Goal: Complete application form: Complete application form

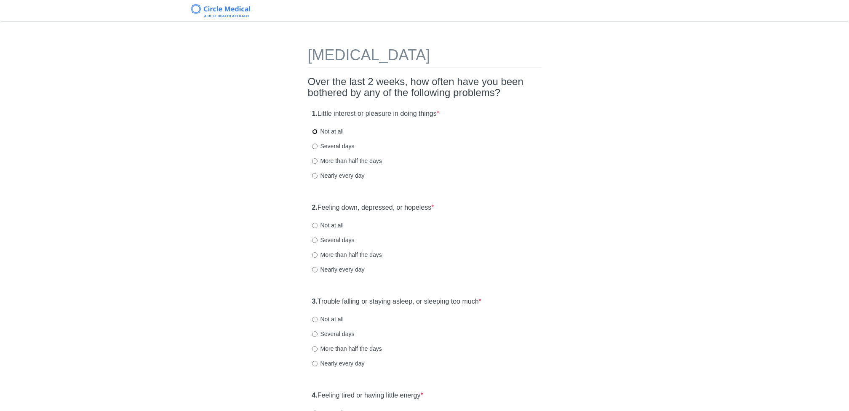
click at [313, 132] on input "Not at all" at bounding box center [314, 131] width 5 height 5
radio input "true"
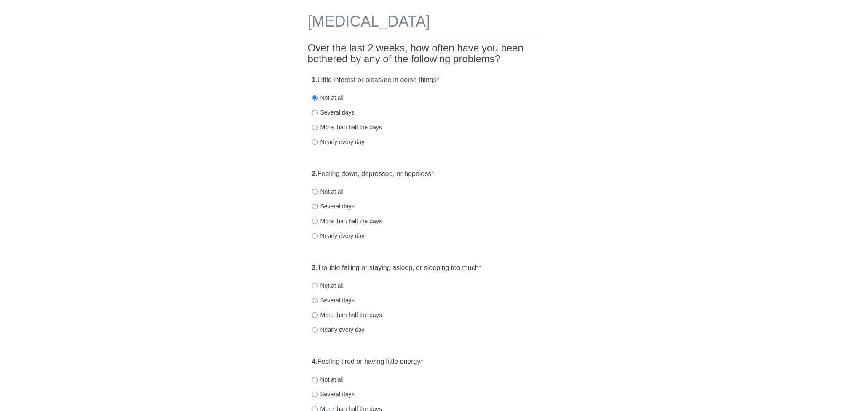
click at [336, 191] on label "Not at all" at bounding box center [328, 191] width 32 height 8
click at [317, 191] on input "Not at all" at bounding box center [314, 191] width 5 height 5
radio input "true"
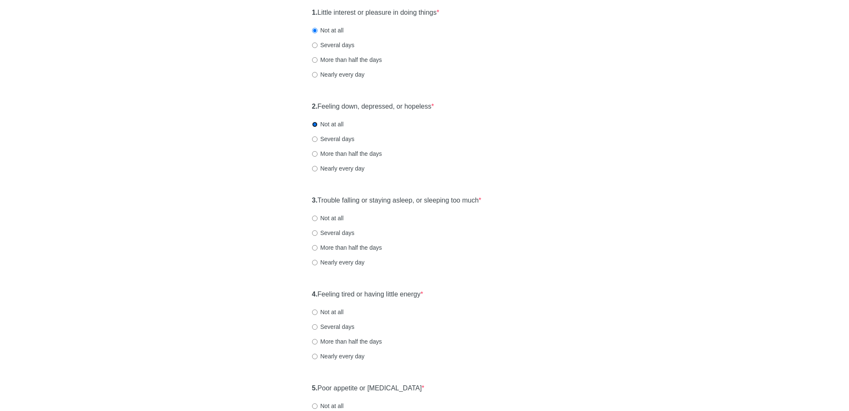
scroll to position [103, 0]
click at [315, 216] on input "Not at all" at bounding box center [314, 216] width 5 height 5
radio input "true"
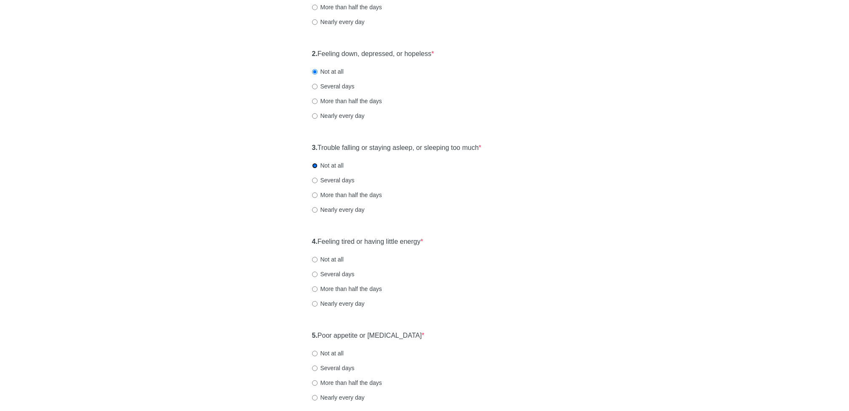
scroll to position [155, 0]
click at [314, 286] on input "More than half the days" at bounding box center [314, 287] width 5 height 5
radio input "true"
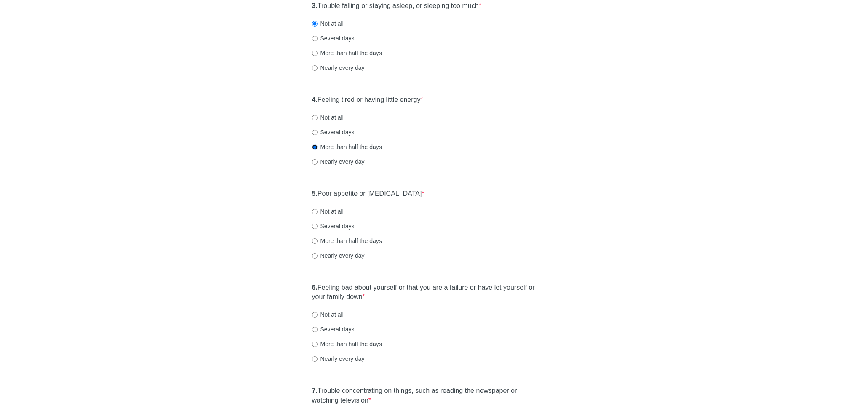
scroll to position [325, 0]
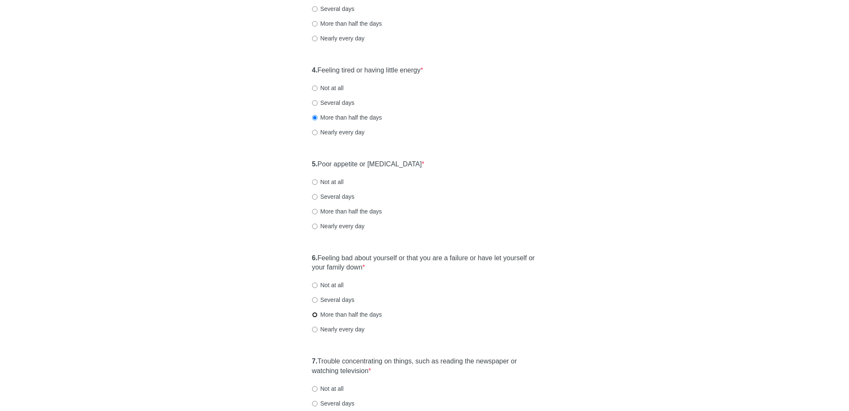
click at [315, 313] on input "More than half the days" at bounding box center [314, 314] width 5 height 5
radio input "true"
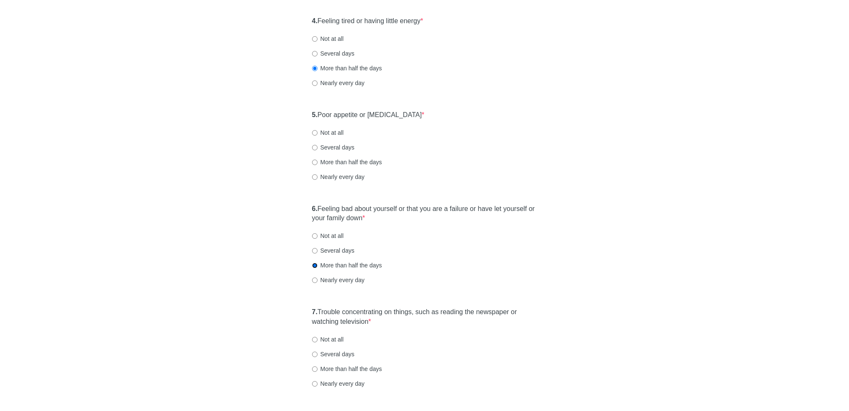
scroll to position [391, 0]
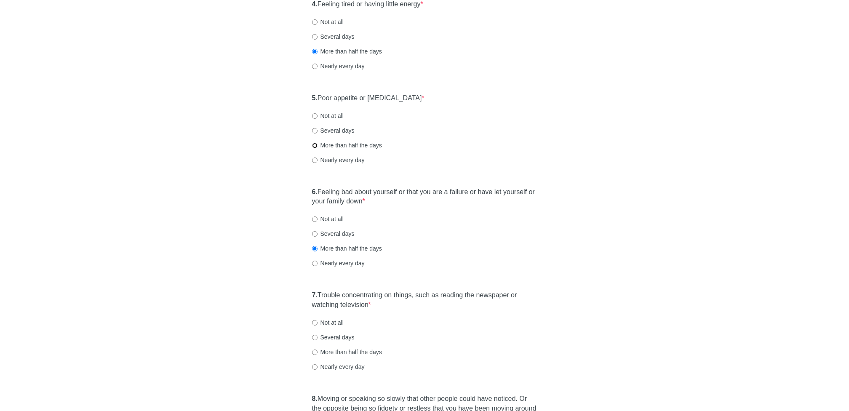
click at [316, 143] on input "More than half the days" at bounding box center [314, 145] width 5 height 5
radio input "true"
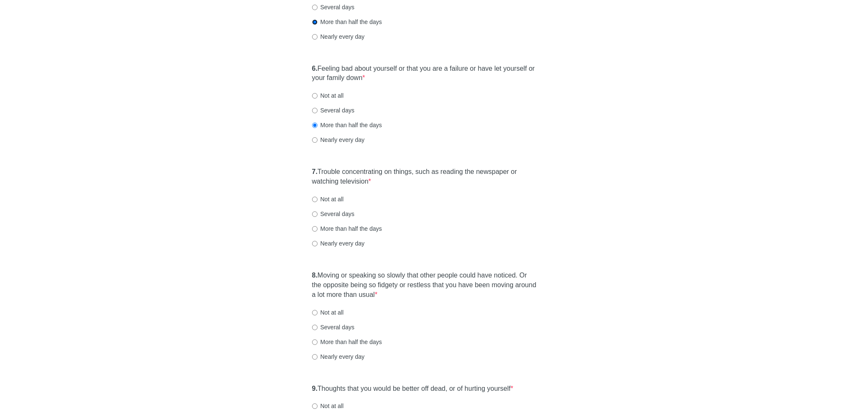
scroll to position [516, 0]
click at [315, 107] on input "Several days" at bounding box center [314, 109] width 5 height 5
radio input "true"
click at [315, 198] on input "Not at all" at bounding box center [314, 197] width 5 height 5
radio input "true"
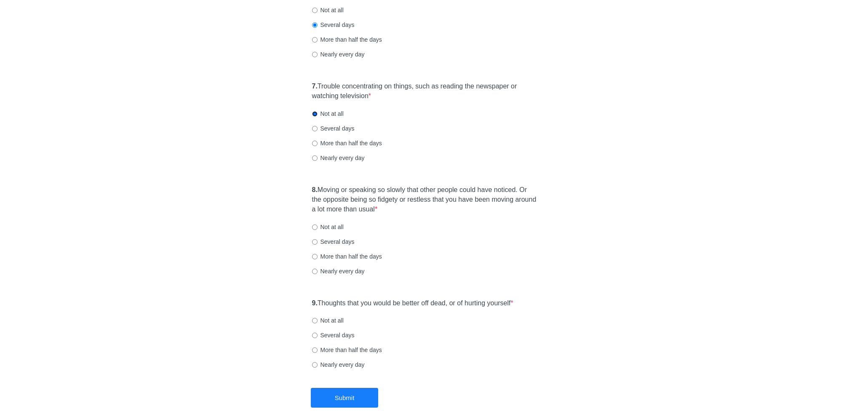
scroll to position [603, 0]
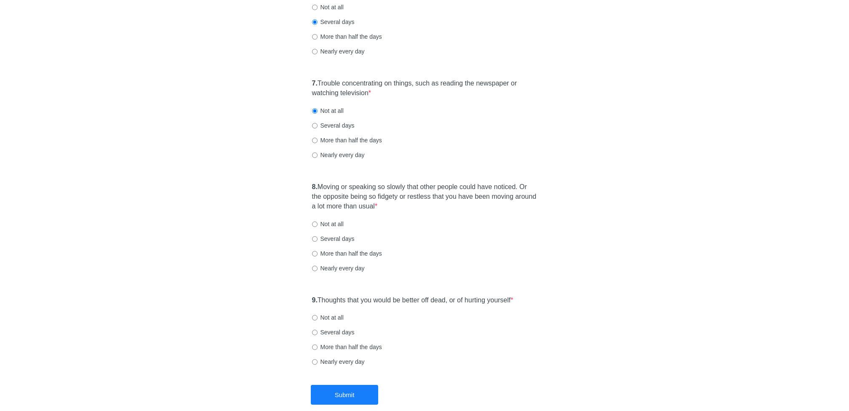
click at [334, 225] on label "Not at all" at bounding box center [328, 224] width 32 height 8
click at [317, 225] on input "Not at all" at bounding box center [314, 223] width 5 height 5
radio input "true"
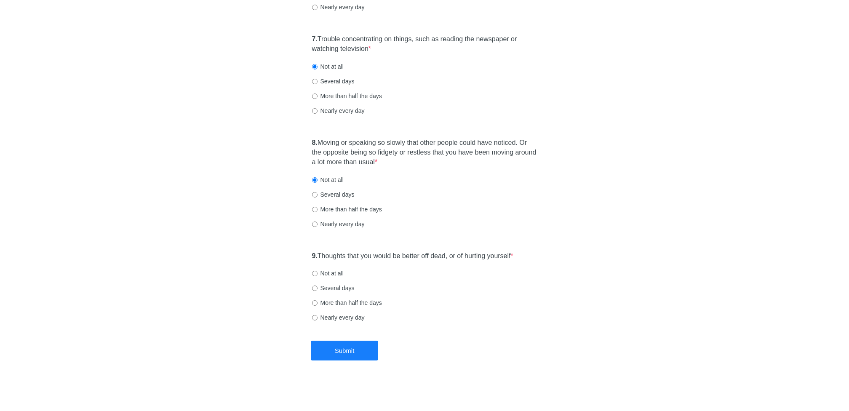
click at [327, 273] on label "Not at all" at bounding box center [328, 273] width 32 height 8
click at [317, 273] on input "Not at all" at bounding box center [314, 273] width 5 height 5
radio input "true"
click at [331, 346] on button "Submit" at bounding box center [344, 351] width 67 height 20
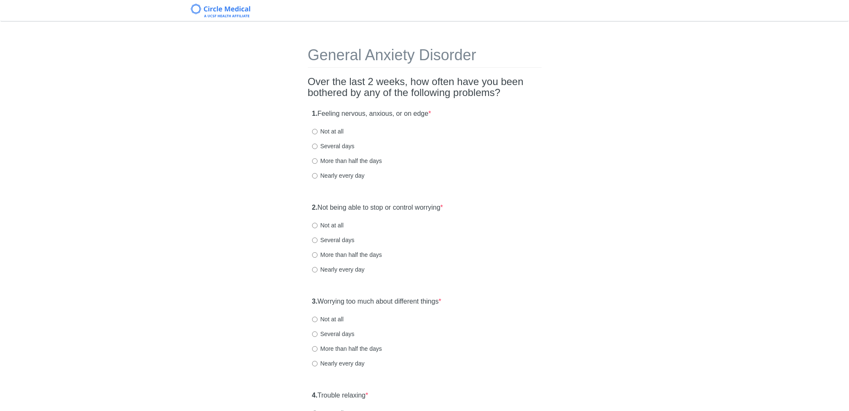
click at [326, 126] on div "1. Feeling nervous, anxious, or on edge * Not at all Several days More than hal…" at bounding box center [425, 149] width 234 height 88
click at [334, 129] on label "Not at all" at bounding box center [328, 131] width 32 height 8
click at [317, 129] on input "Not at all" at bounding box center [314, 131] width 5 height 5
radio input "true"
click at [334, 226] on label "Not at all" at bounding box center [328, 225] width 32 height 8
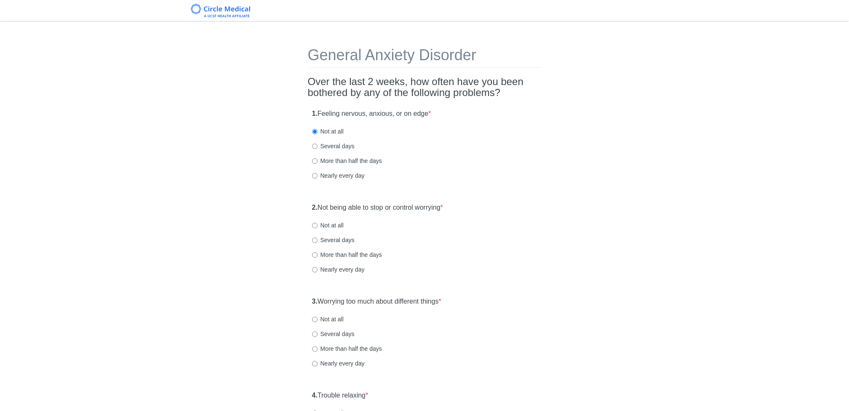
click at [317, 226] on input "Not at all" at bounding box center [314, 225] width 5 height 5
radio input "true"
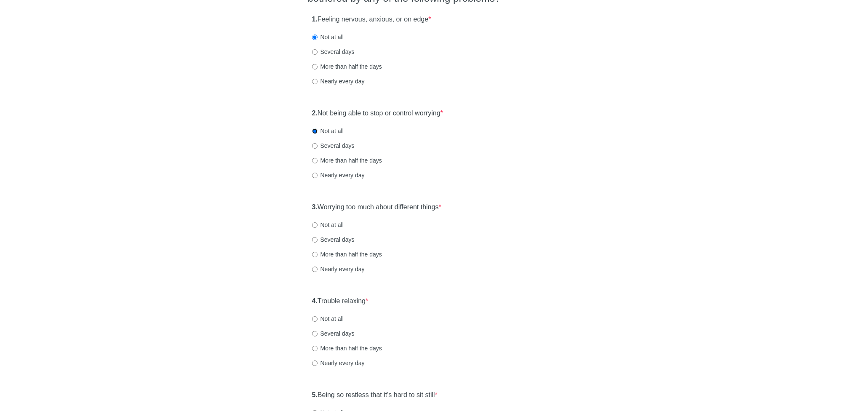
scroll to position [97, 0]
drag, startPoint x: 331, startPoint y: 220, endPoint x: 332, endPoint y: 227, distance: 7.2
click at [332, 227] on div "3. Worrying too much about different things * Not at all Several days More than…" at bounding box center [425, 240] width 234 height 88
click at [328, 238] on label "Several days" at bounding box center [333, 237] width 43 height 8
click at [317, 238] on input "Several days" at bounding box center [314, 236] width 5 height 5
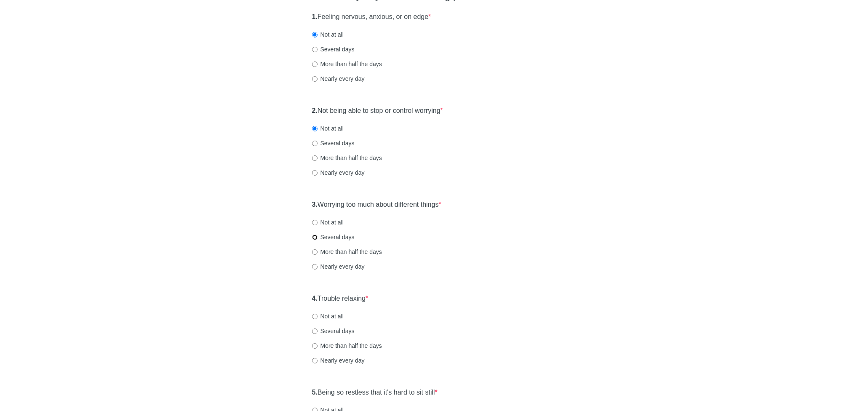
radio input "true"
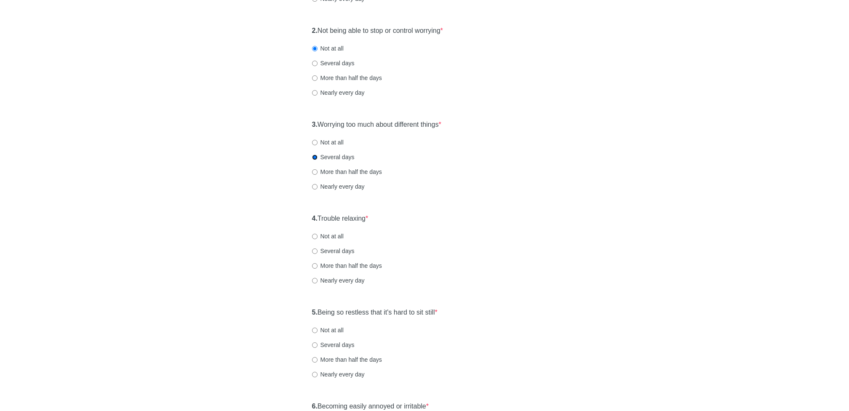
scroll to position [178, 0]
click at [329, 249] on label "Several days" at bounding box center [333, 250] width 43 height 8
click at [317, 249] on input "Several days" at bounding box center [314, 250] width 5 height 5
radio input "true"
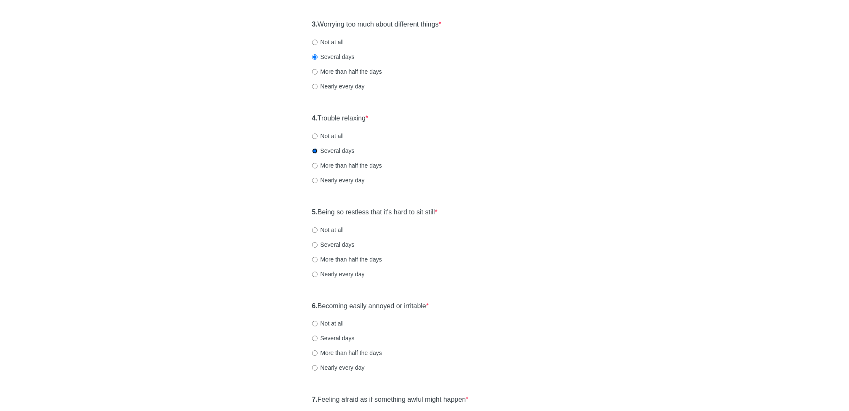
scroll to position [280, 0]
click at [329, 240] on label "Several days" at bounding box center [333, 241] width 43 height 8
click at [317, 240] on input "Several days" at bounding box center [314, 241] width 5 height 5
radio input "true"
click at [329, 229] on label "Not at all" at bounding box center [328, 227] width 32 height 8
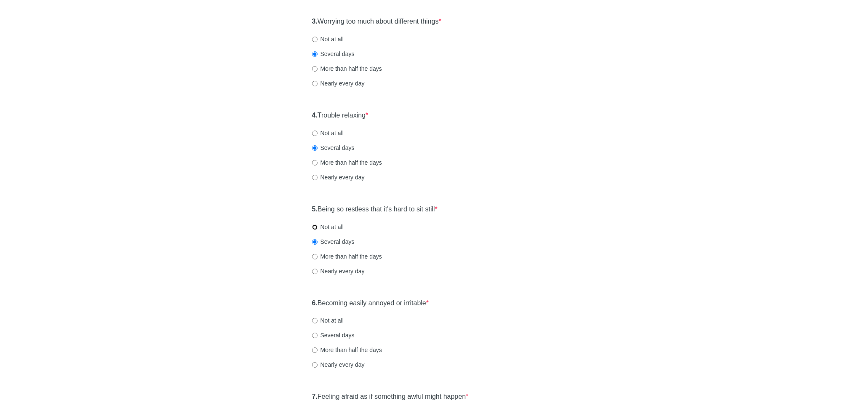
click at [317, 229] on input "Not at all" at bounding box center [314, 226] width 5 height 5
radio input "true"
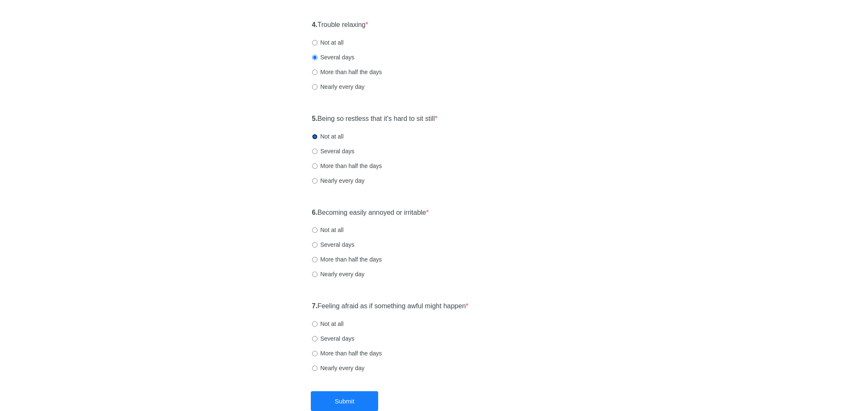
scroll to position [374, 0]
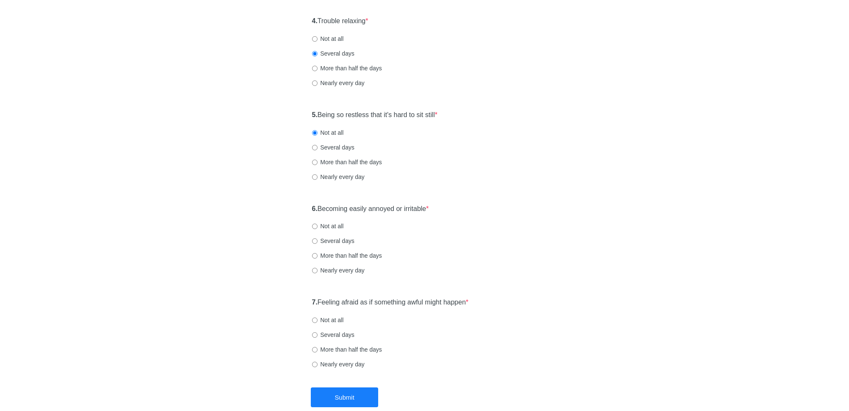
click at [329, 225] on label "Not at all" at bounding box center [328, 226] width 32 height 8
click at [317, 225] on input "Not at all" at bounding box center [314, 226] width 5 height 5
radio input "true"
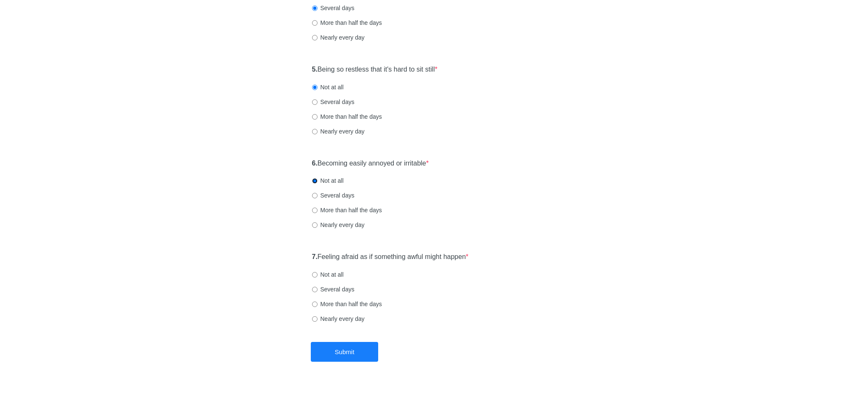
scroll to position [421, 0]
click at [330, 272] on label "Not at all" at bounding box center [328, 273] width 32 height 8
click at [317, 272] on input "Not at all" at bounding box center [314, 273] width 5 height 5
radio input "true"
click at [332, 347] on button "Submit" at bounding box center [344, 351] width 67 height 20
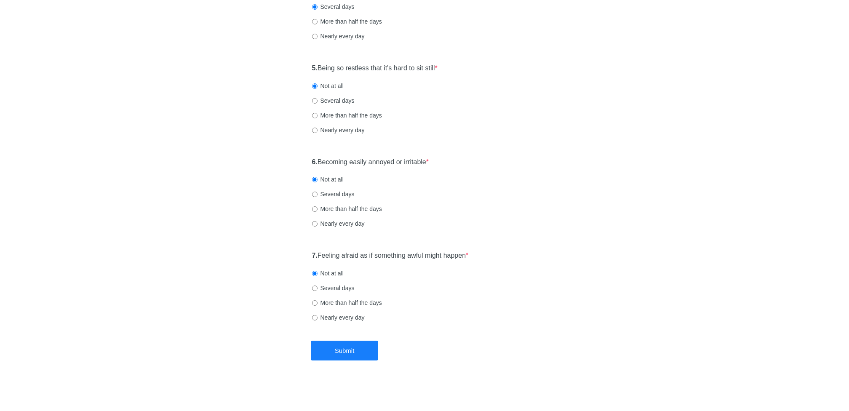
scroll to position [0, 0]
